Goal: Transaction & Acquisition: Purchase product/service

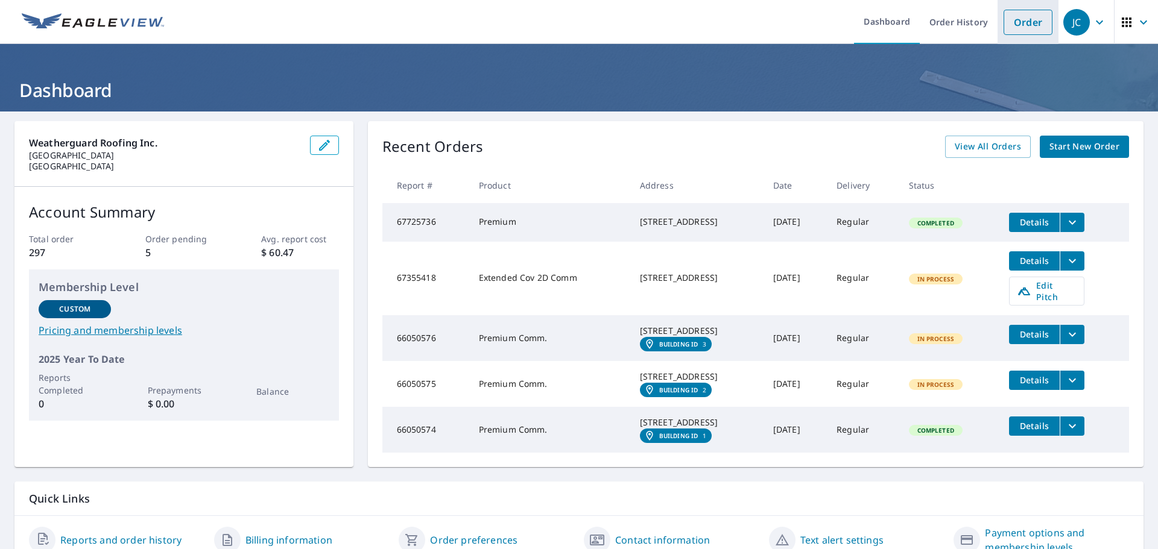
click at [1021, 22] on link "Order" at bounding box center [1027, 22] width 49 height 25
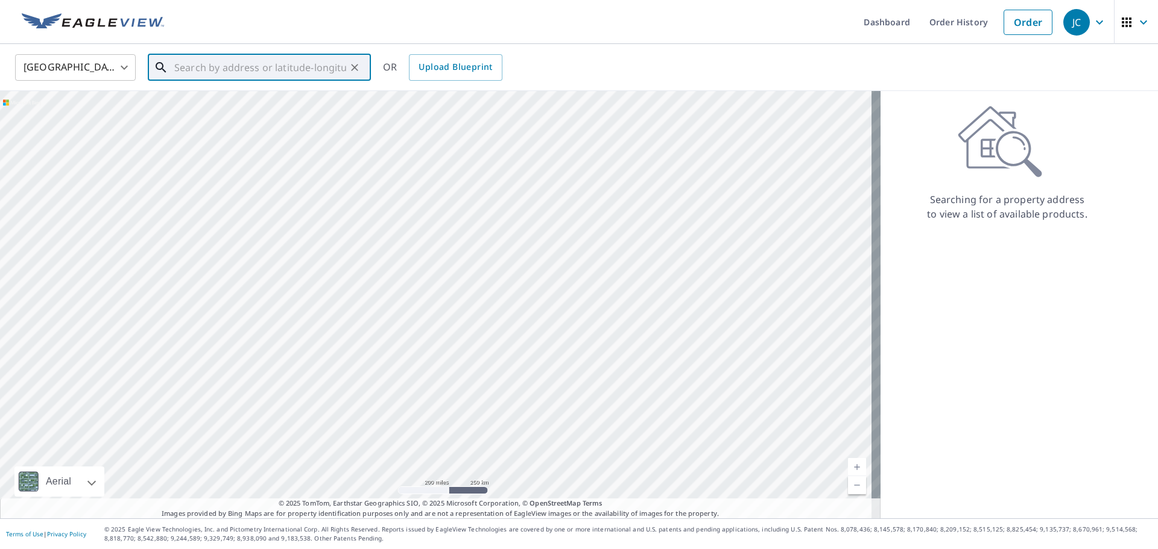
click at [187, 71] on input "text" at bounding box center [260, 68] width 172 height 34
click at [199, 103] on span "[STREET_ADDRESS]" at bounding box center [266, 102] width 189 height 14
type input "[STREET_ADDRESS]"
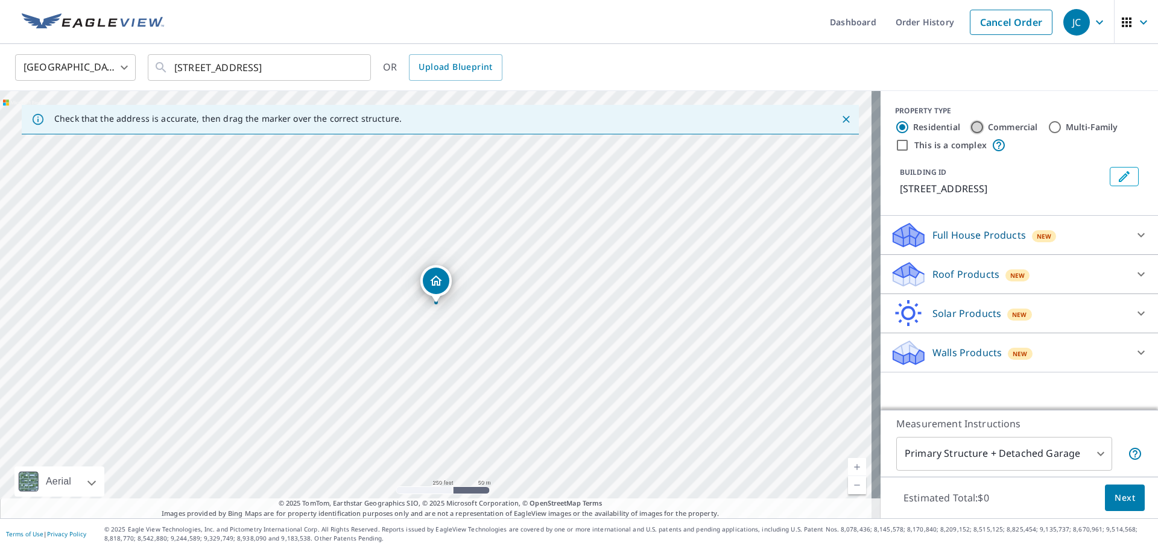
click at [970, 127] on input "Commercial" at bounding box center [977, 127] width 14 height 14
radio input "true"
type input "4"
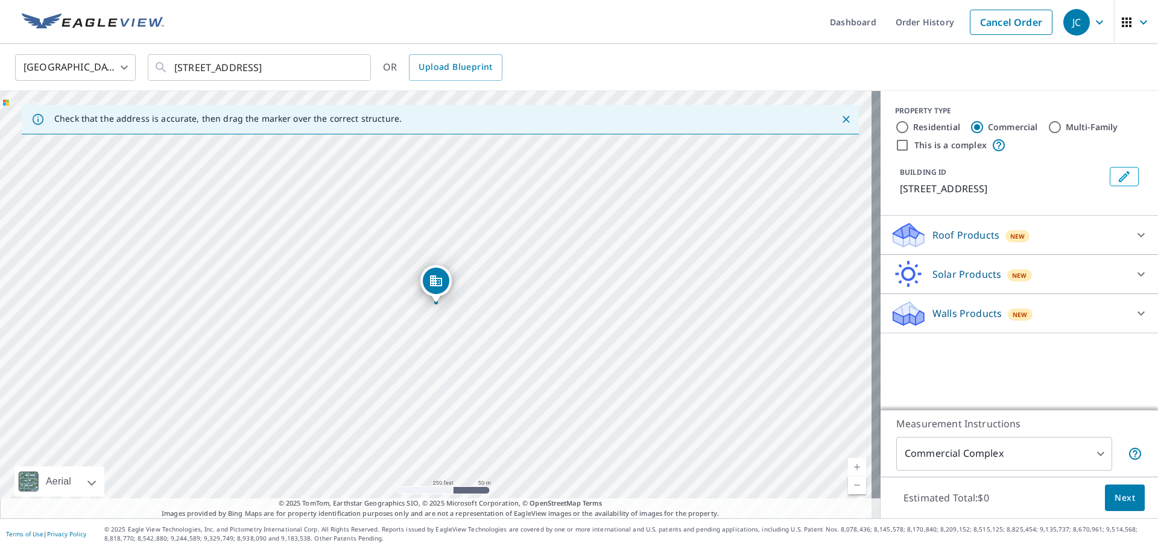
click at [1134, 238] on icon at bounding box center [1141, 235] width 14 height 14
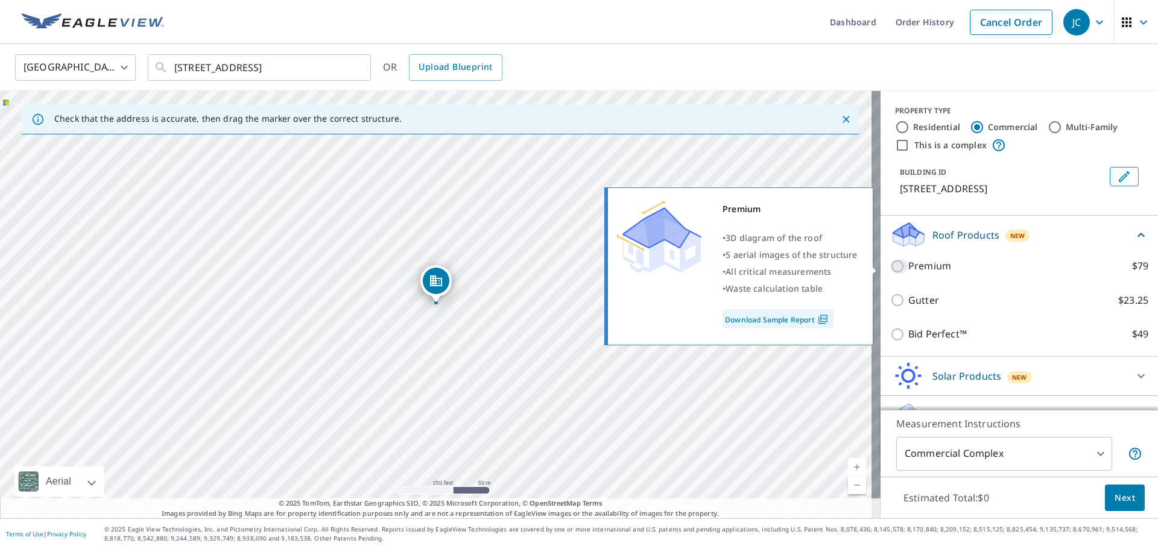
click at [890, 268] on input "Premium $79" at bounding box center [899, 266] width 18 height 14
checkbox input "true"
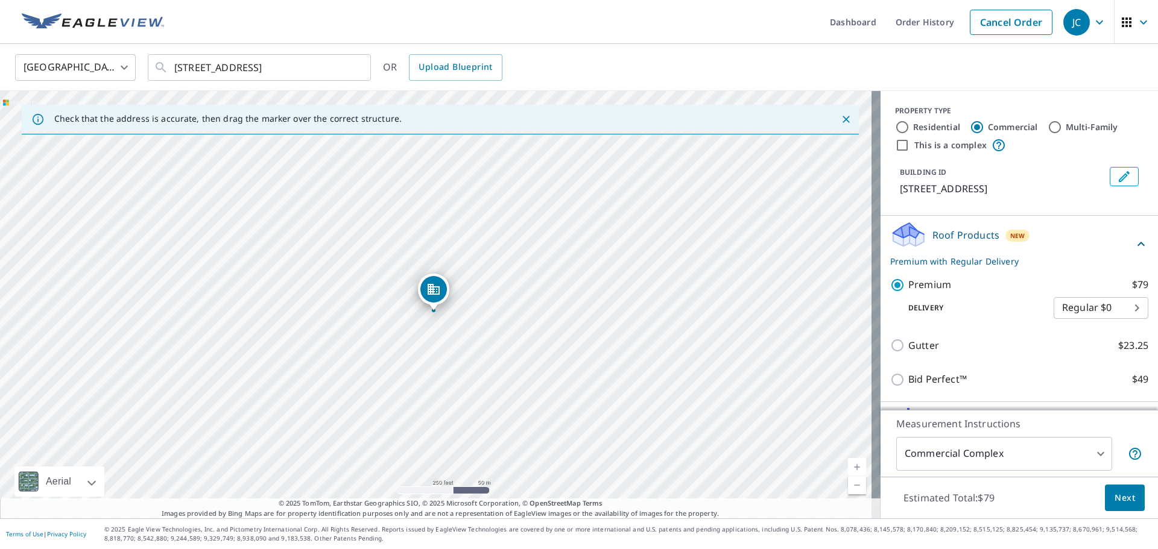
drag, startPoint x: 434, startPoint y: 285, endPoint x: 431, endPoint y: 293, distance: 8.2
click at [1117, 174] on icon "Edit building 1" at bounding box center [1124, 176] width 14 height 14
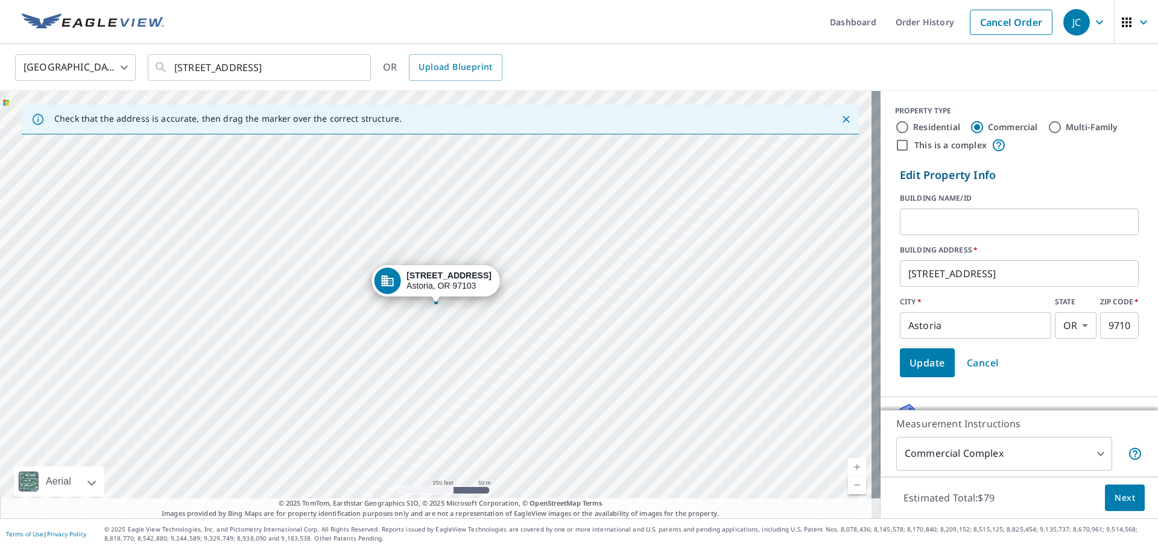
click at [973, 362] on span "Cancel" at bounding box center [982, 363] width 32 height 17
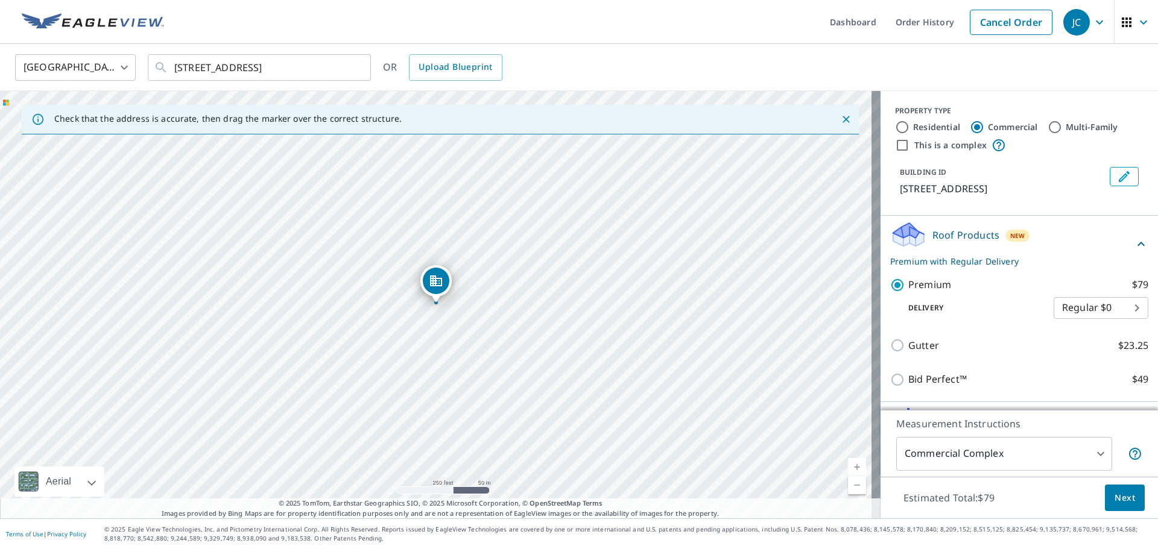
scroll to position [72, 0]
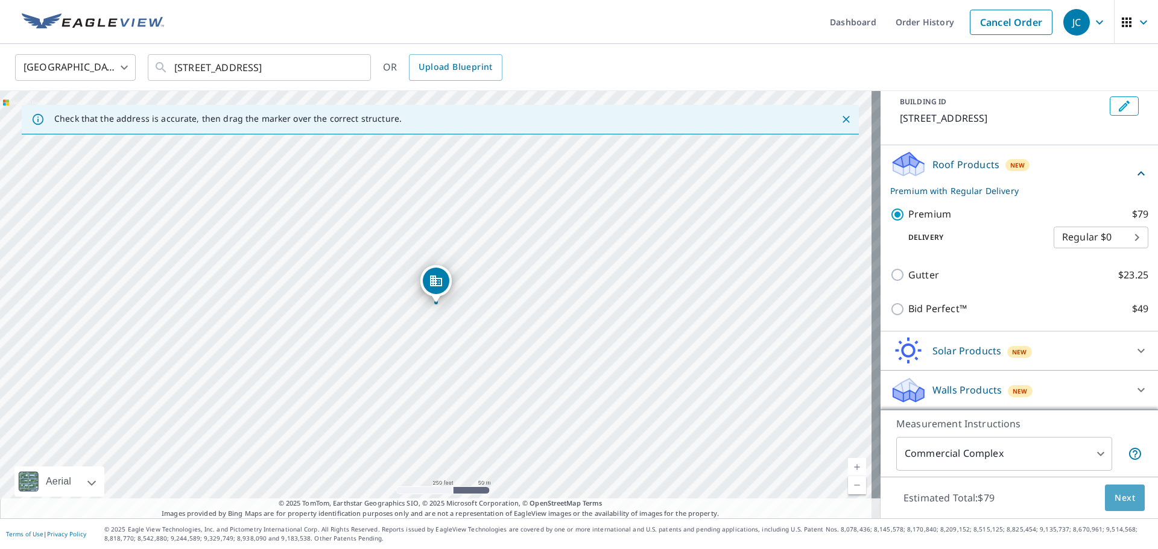
click at [1115, 505] on button "Next" at bounding box center [1125, 498] width 40 height 27
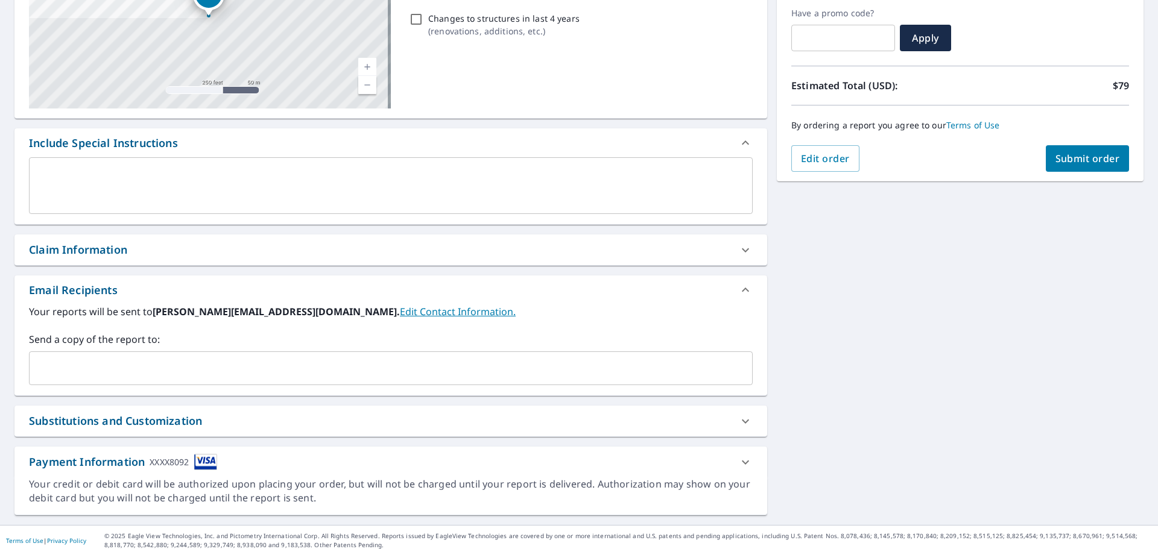
scroll to position [210, 0]
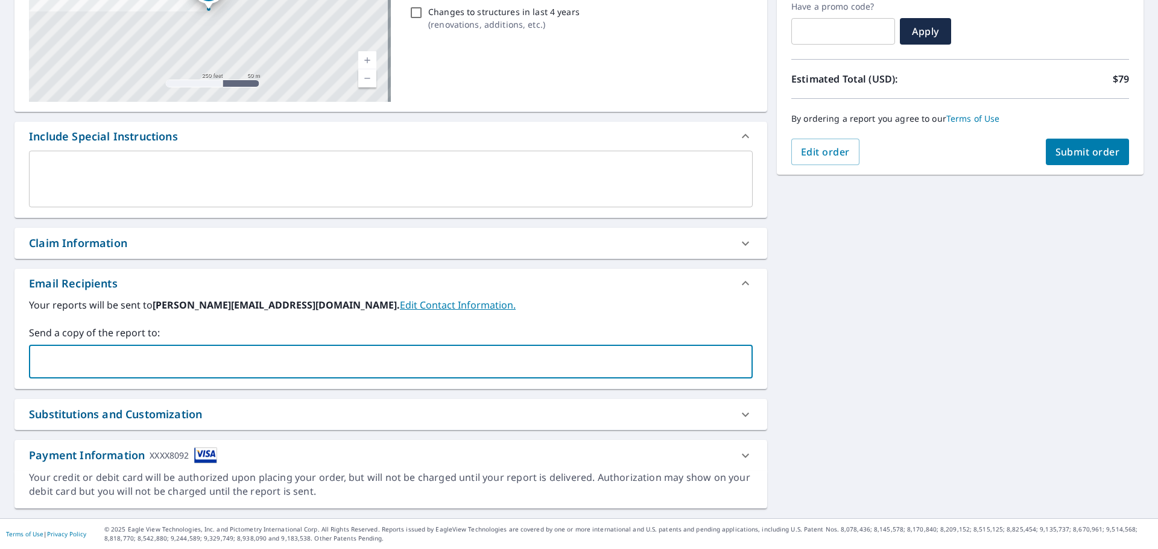
click at [63, 355] on input "text" at bounding box center [381, 361] width 695 height 23
type input "[PERSON_NAME][EMAIL_ADDRESS][DOMAIN_NAME]"
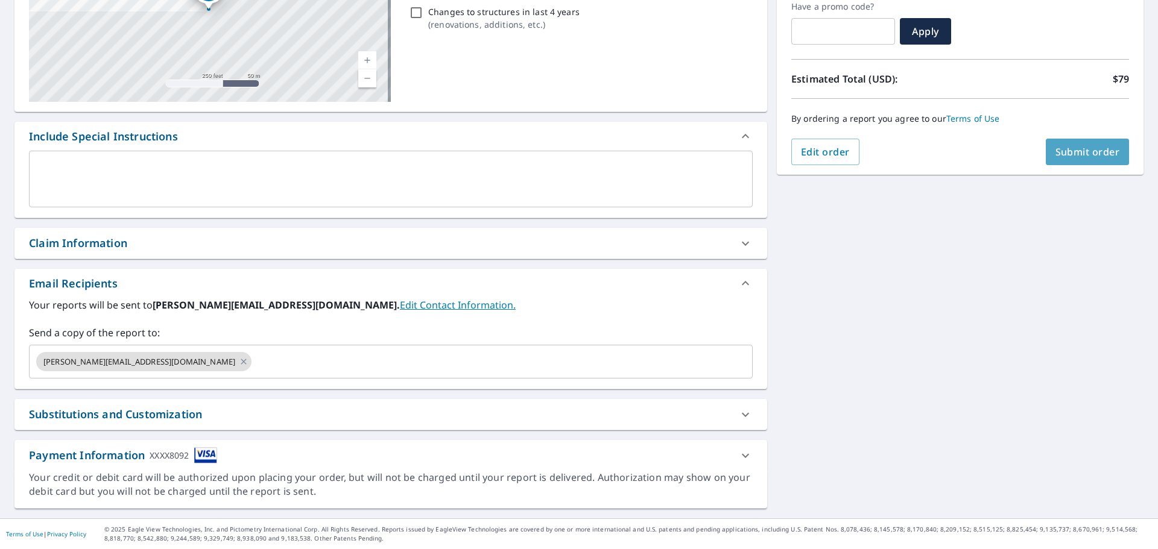
click at [1079, 154] on span "Submit order" at bounding box center [1087, 151] width 65 height 13
checkbox input "true"
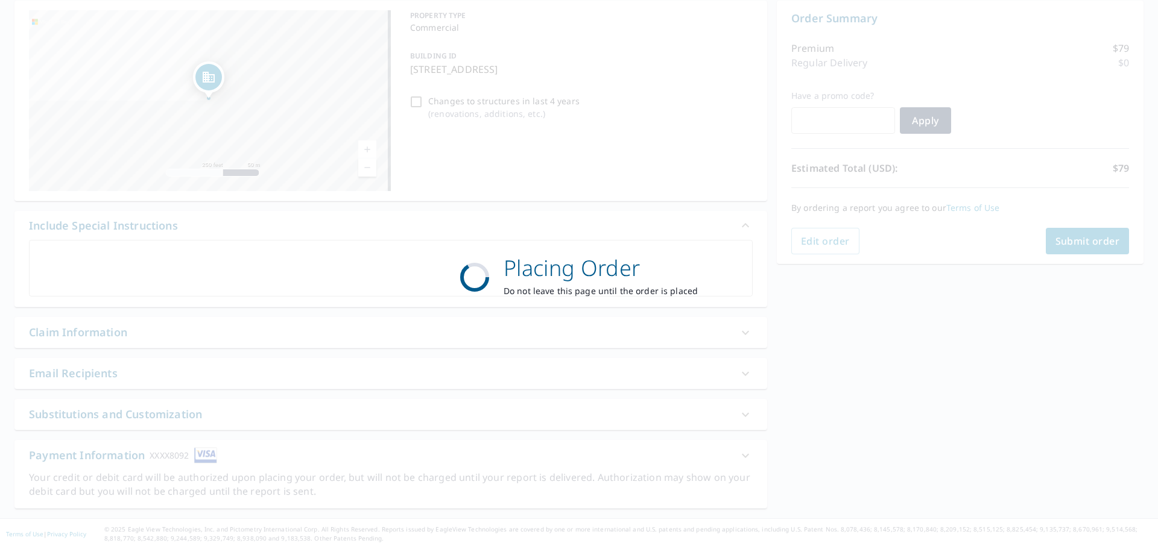
scroll to position [121, 0]
